Goal: Task Accomplishment & Management: Manage account settings

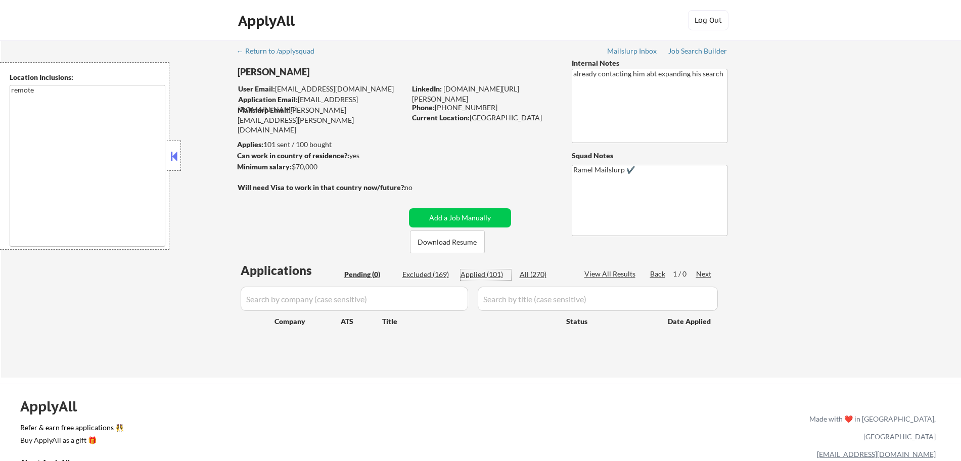
click at [479, 275] on div "Applied (101)" at bounding box center [485, 274] width 51 height 10
select select ""applied""
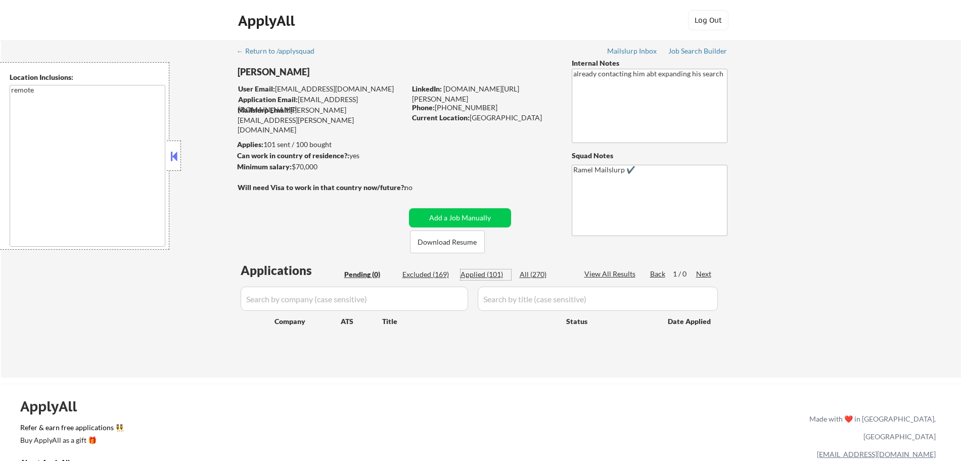
select select ""applied""
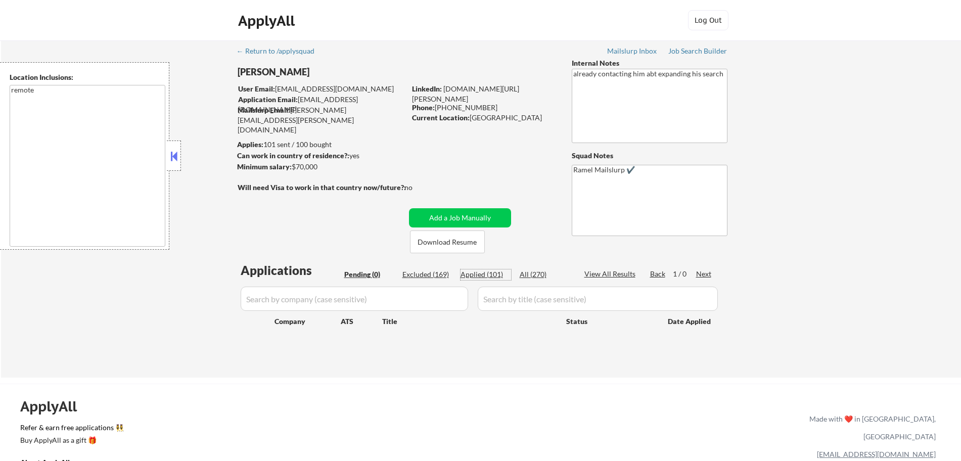
select select ""applied""
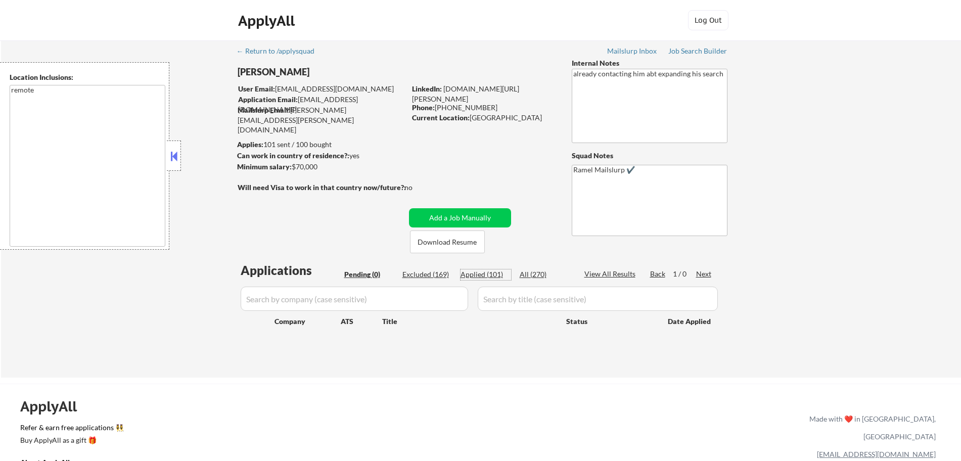
select select ""applied""
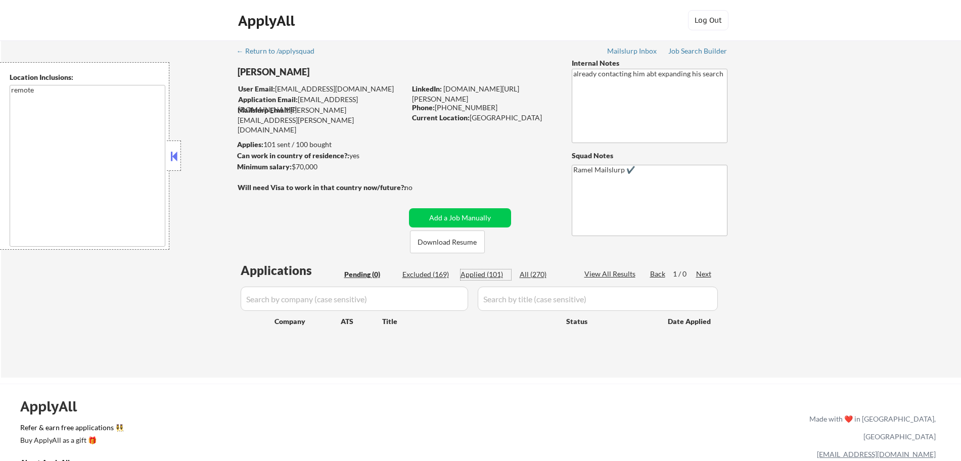
select select ""applied""
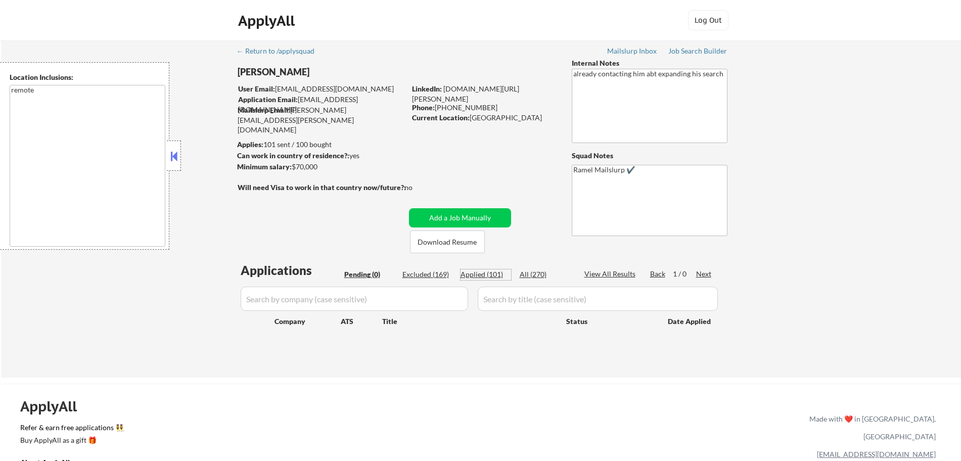
select select ""applied""
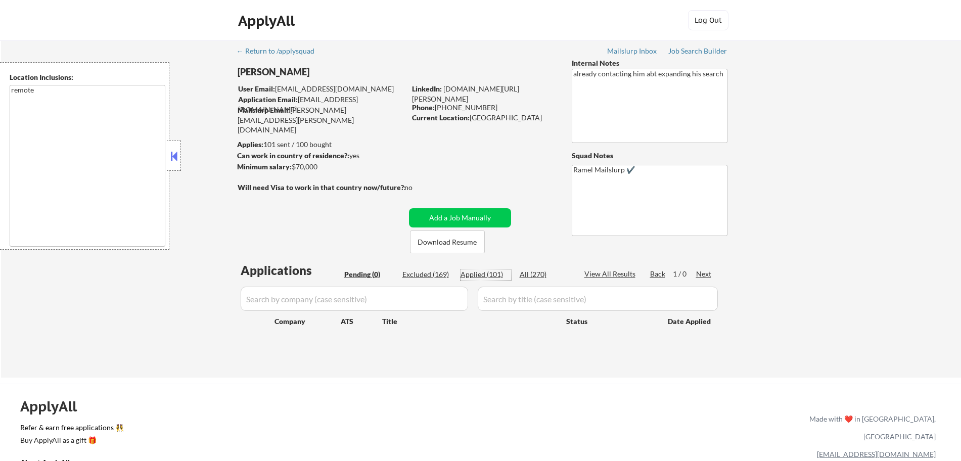
select select ""applied""
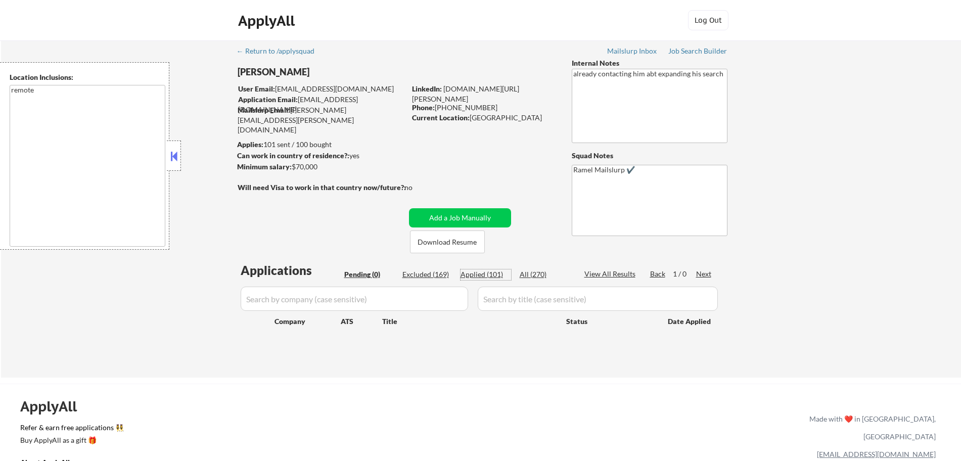
select select ""applied""
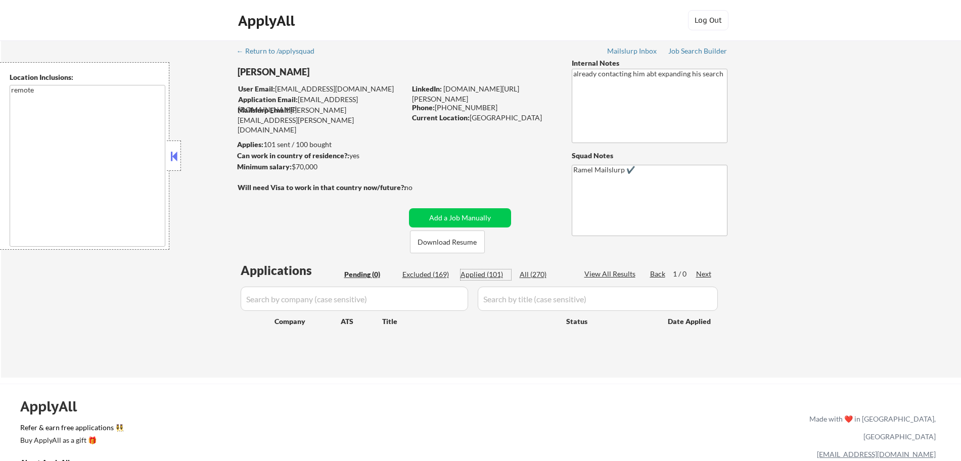
select select ""applied""
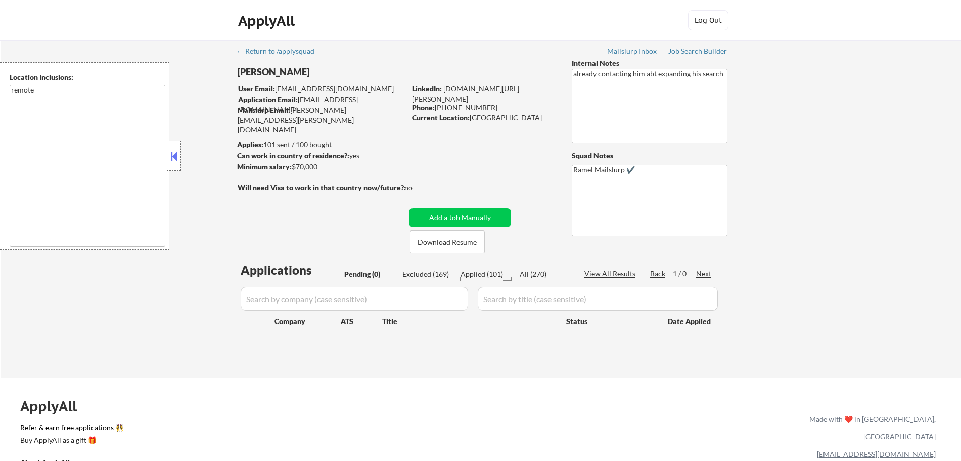
select select ""applied""
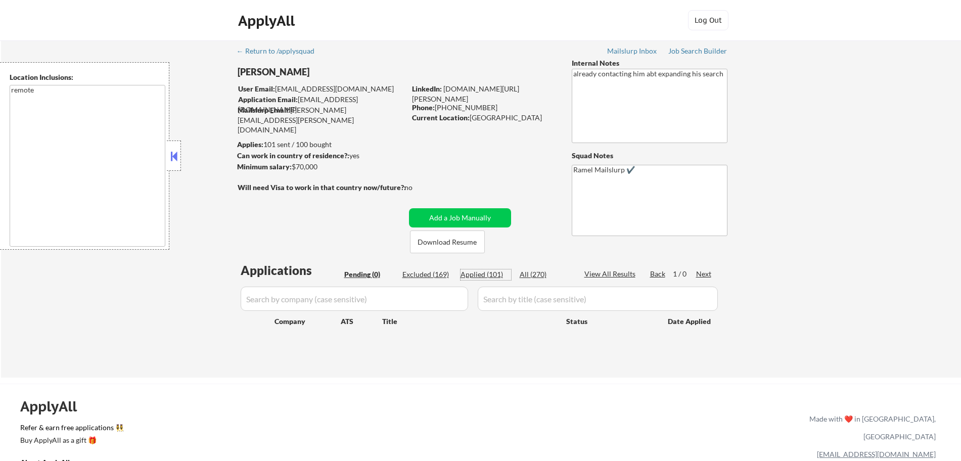
select select ""applied""
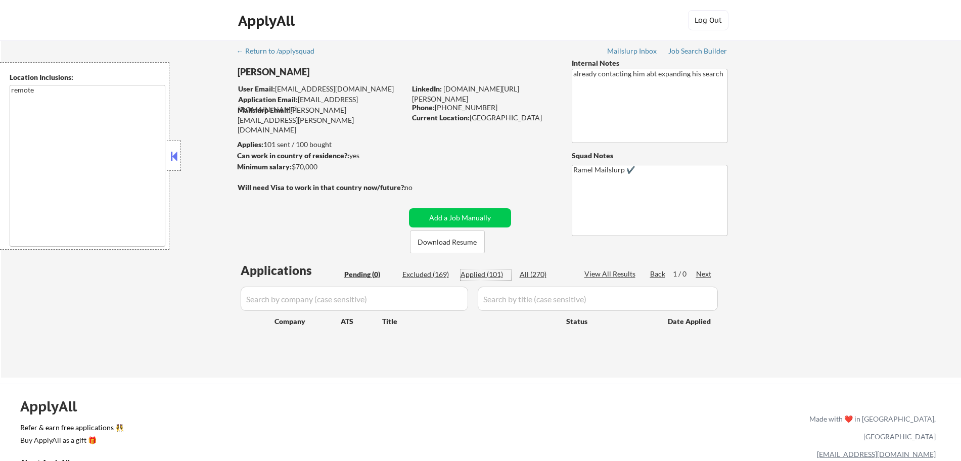
select select ""applied""
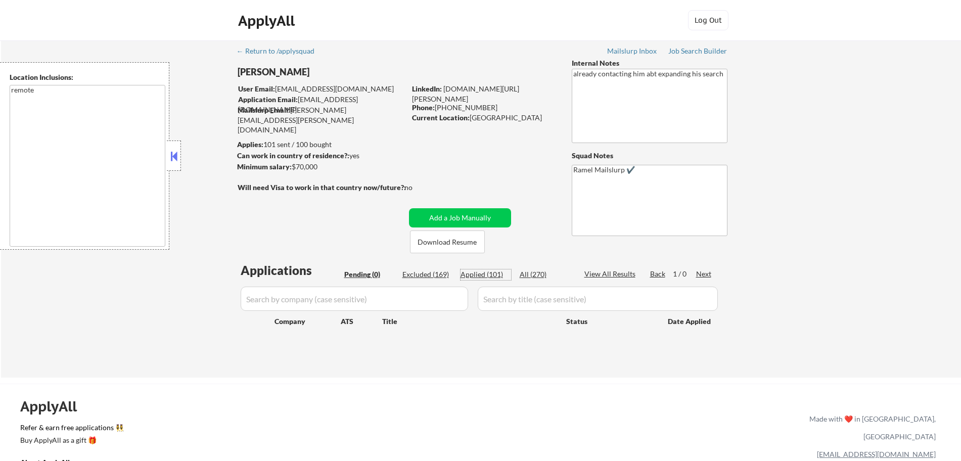
select select ""applied""
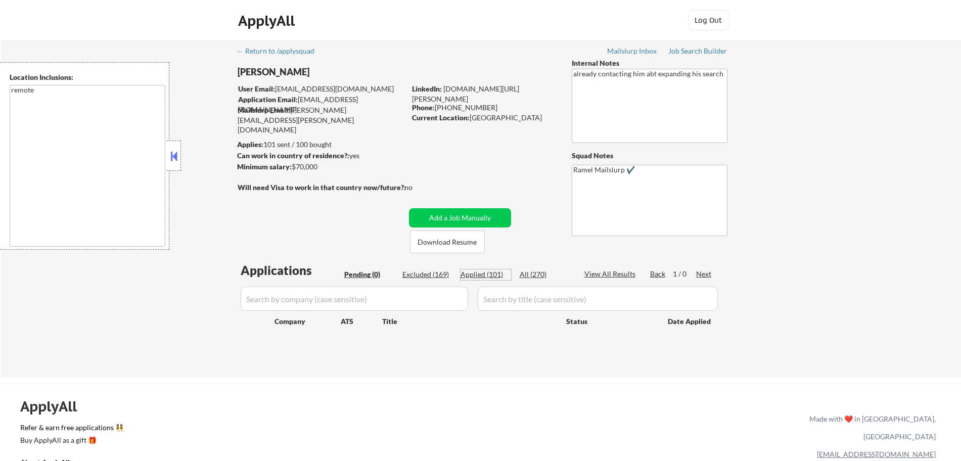
select select ""applied""
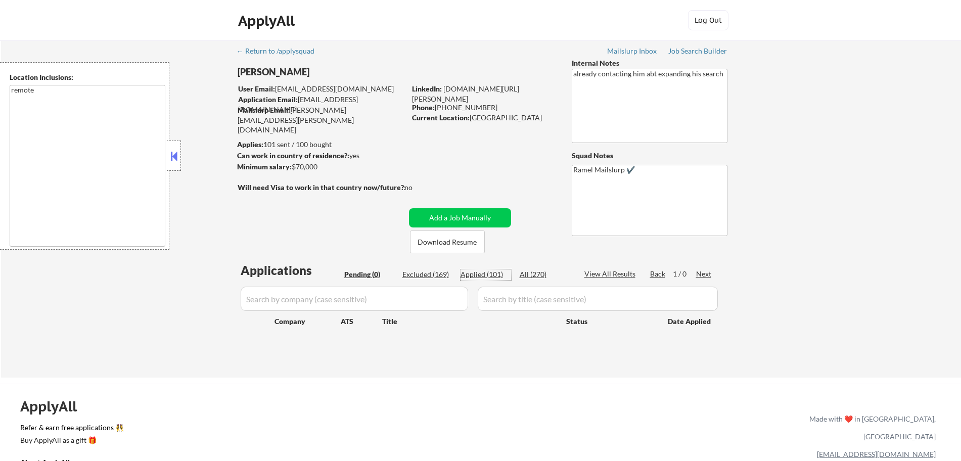
select select ""applied""
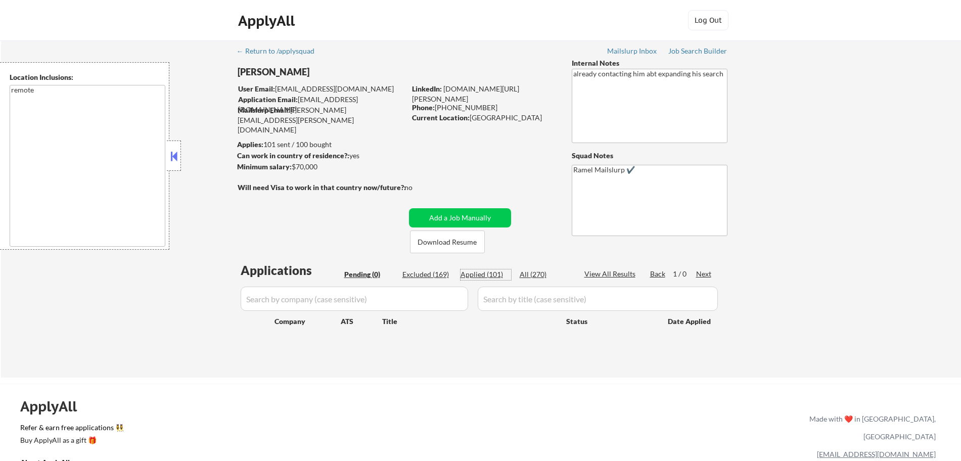
select select ""applied""
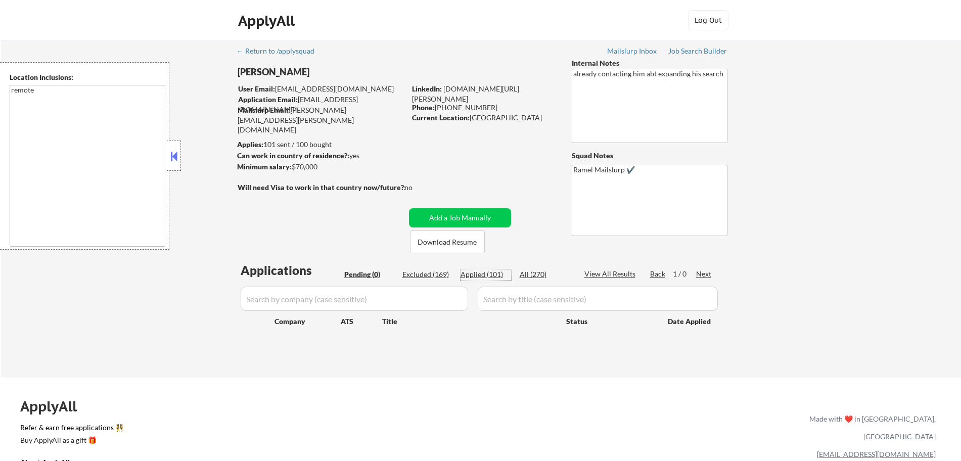
select select ""applied""
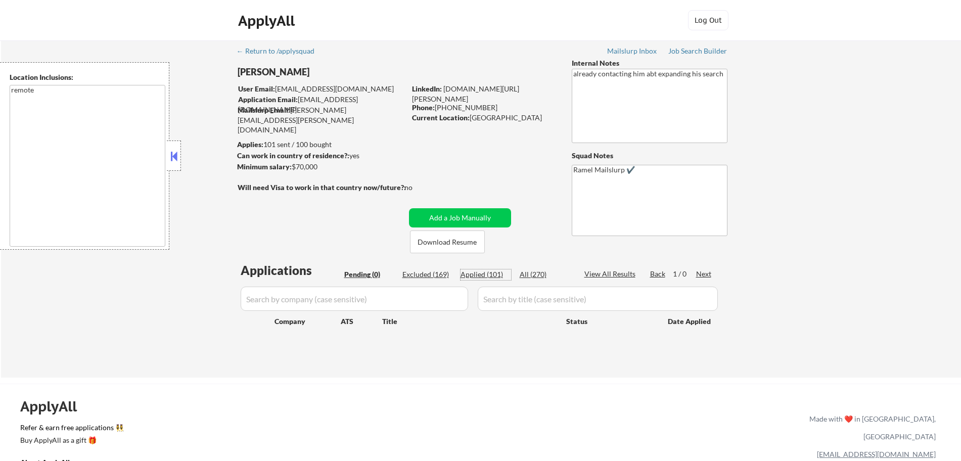
select select ""applied""
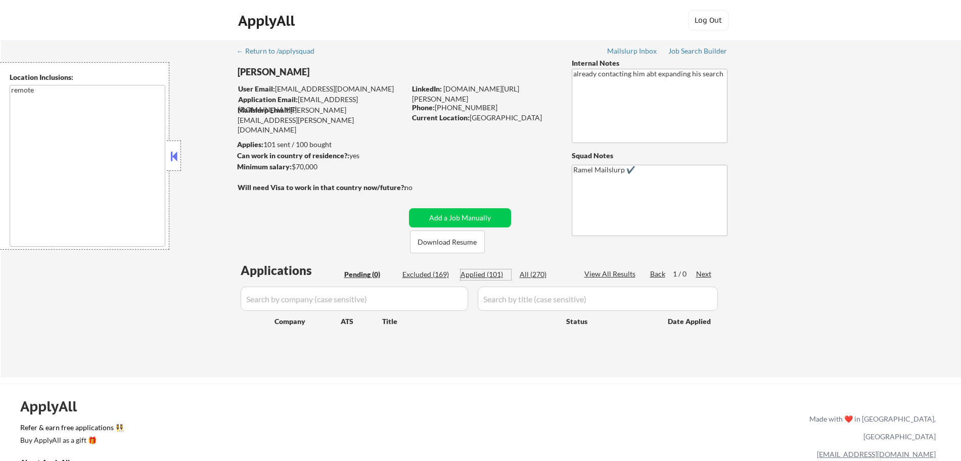
select select ""applied""
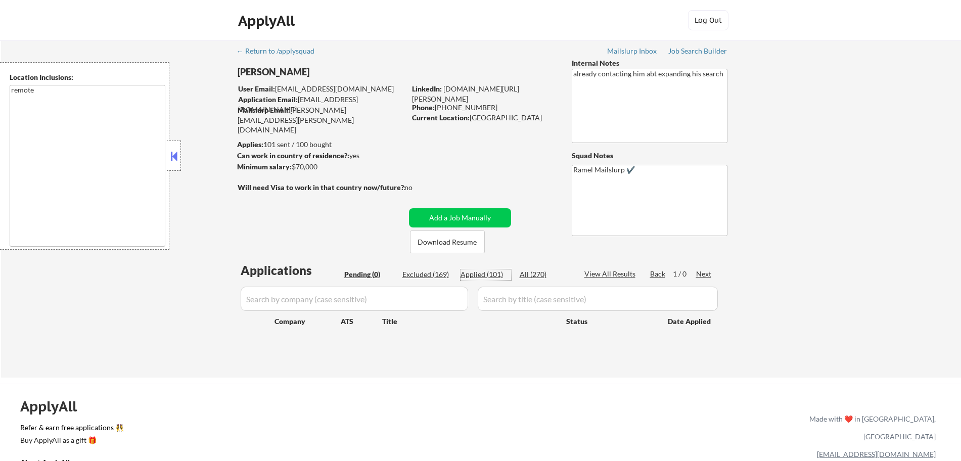
select select ""applied""
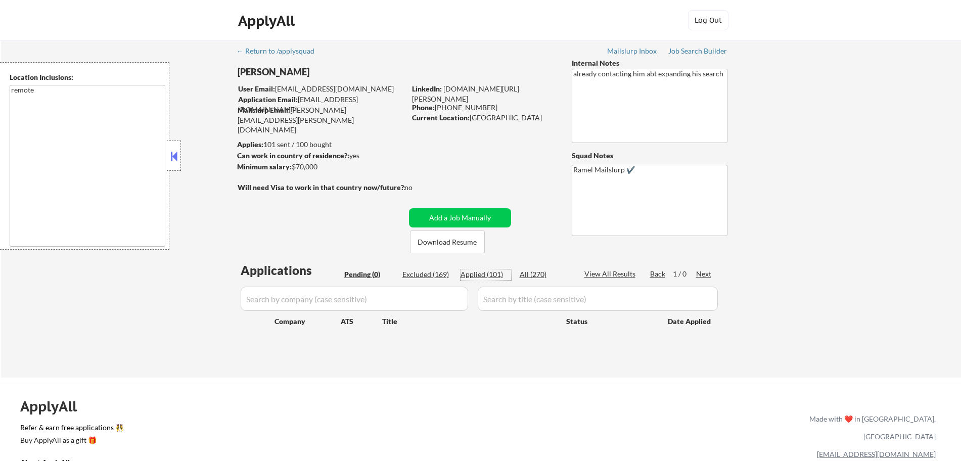
select select ""applied""
